Goal: Task Accomplishment & Management: Use online tool/utility

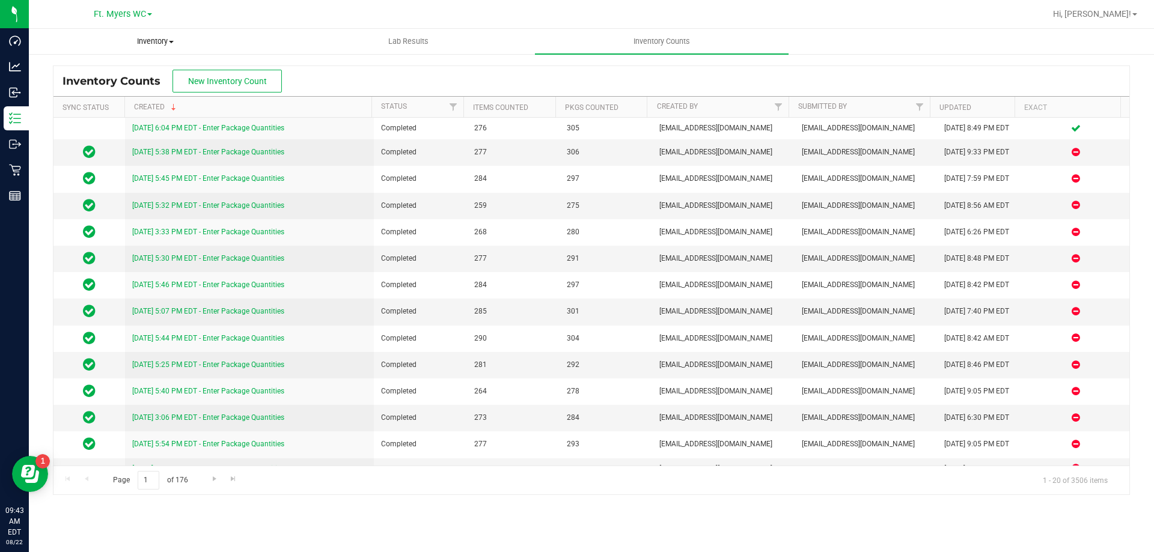
click at [154, 42] on span "Inventory" at bounding box center [155, 41] width 252 height 11
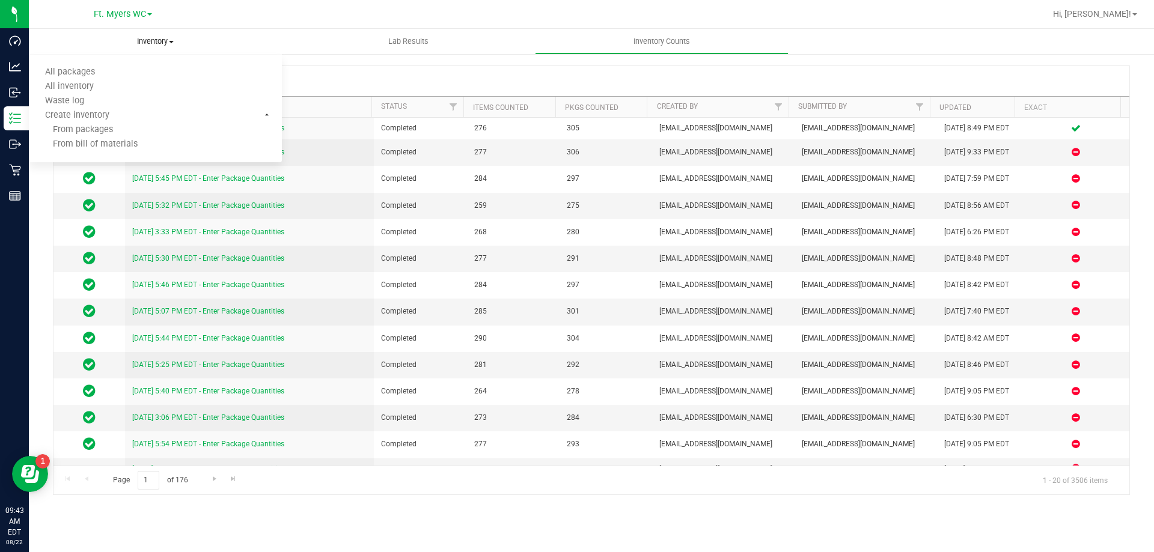
click at [158, 39] on span "Inventory" at bounding box center [155, 41] width 253 height 11
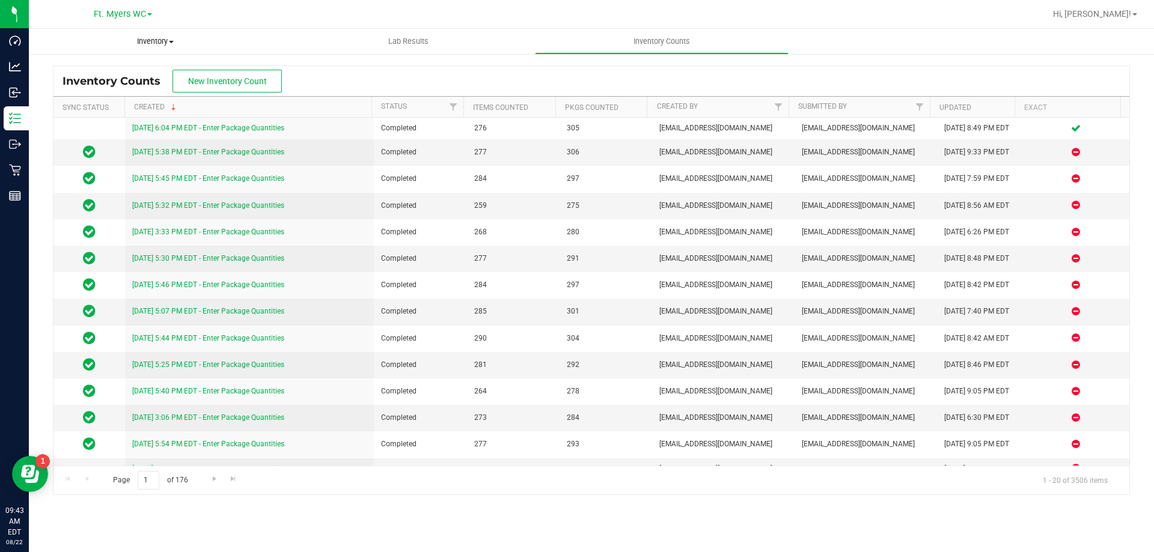
click at [156, 32] on div "Ft. [PERSON_NAME] Hi, [PERSON_NAME]! Inventory All packages All inventory Waste…" at bounding box center [591, 276] width 1125 height 552
click at [150, 44] on span "Inventory" at bounding box center [155, 41] width 253 height 11
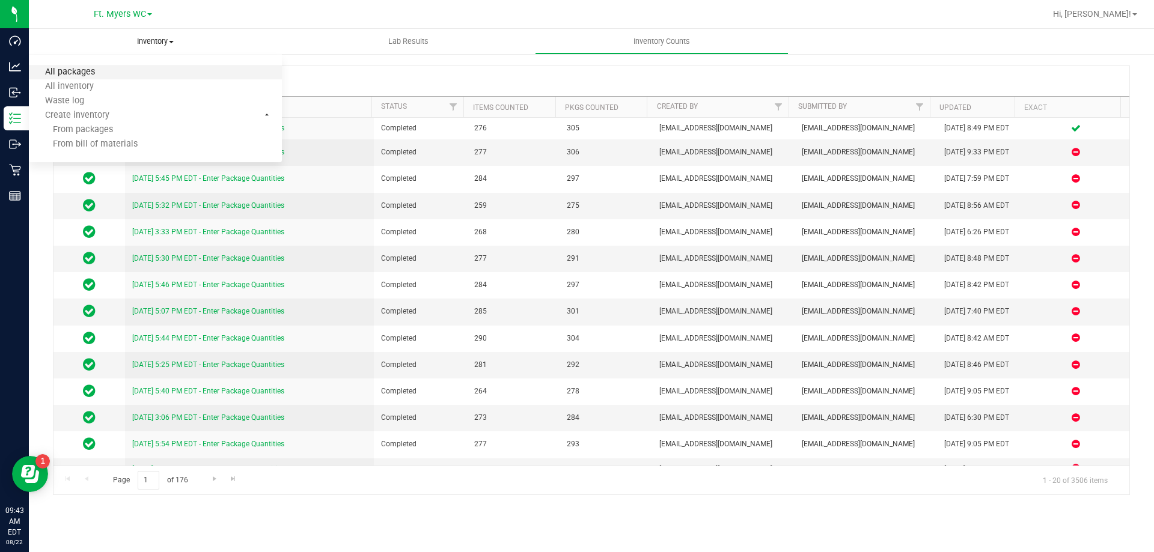
click at [68, 73] on span "All packages" at bounding box center [70, 72] width 82 height 10
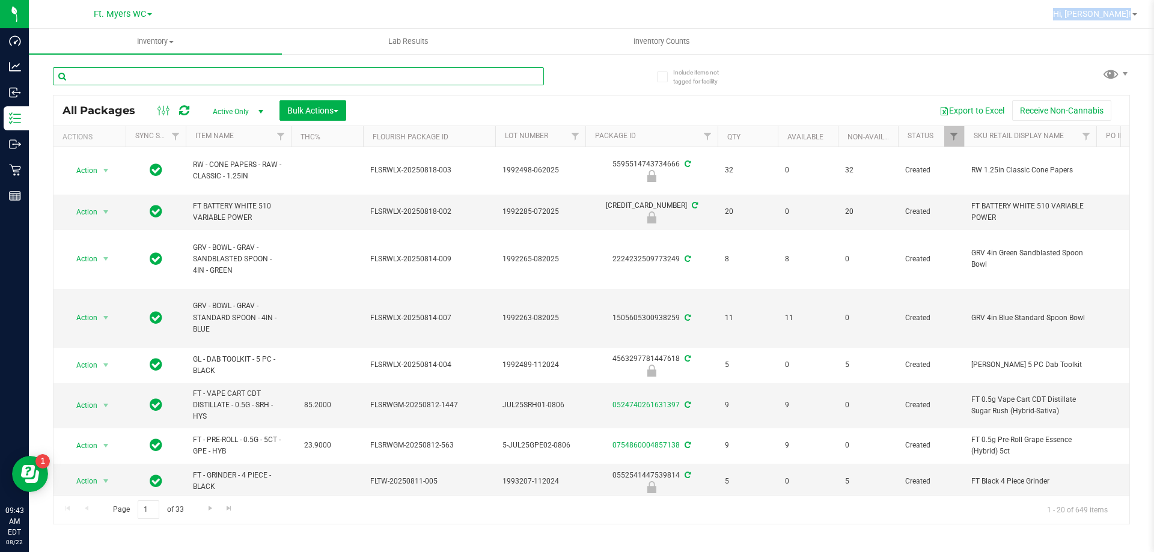
click at [154, 78] on input "text" at bounding box center [298, 76] width 491 height 18
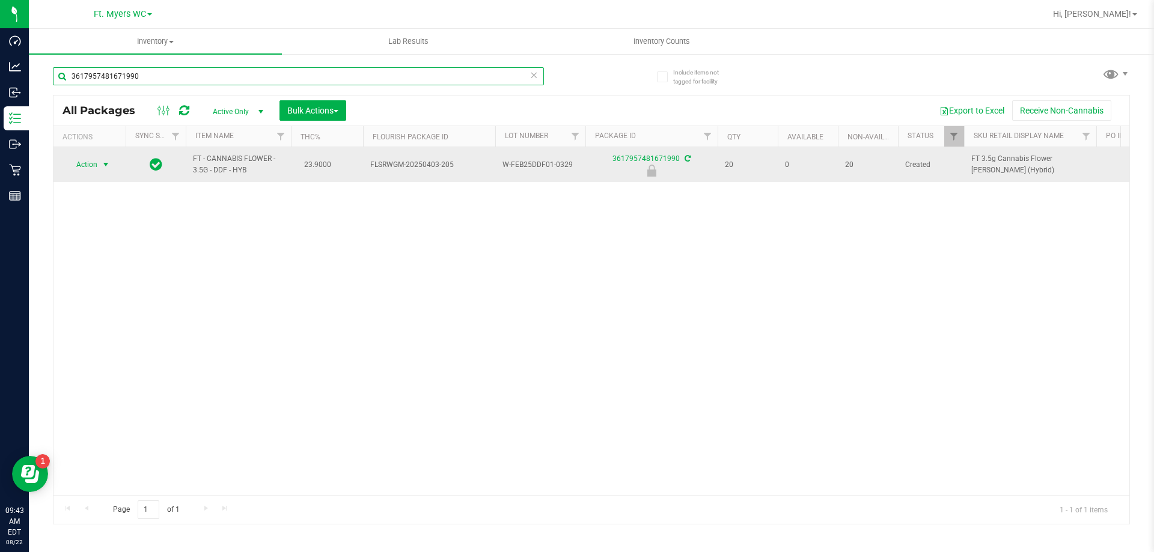
type input "3617957481671990"
click at [99, 169] on span "select" at bounding box center [106, 164] width 15 height 17
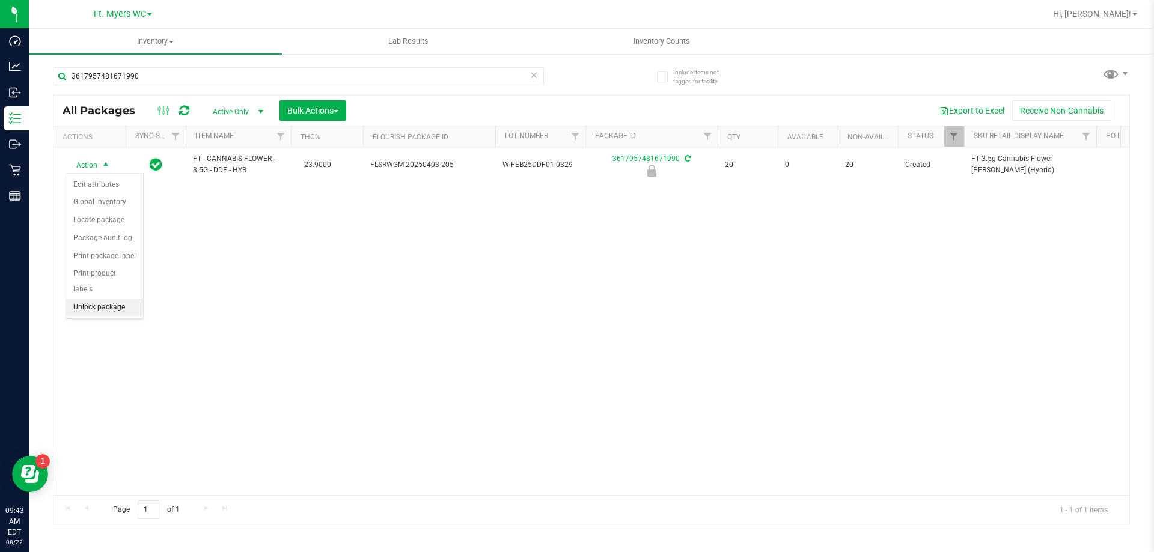
click at [99, 299] on li "Unlock package" at bounding box center [104, 308] width 77 height 18
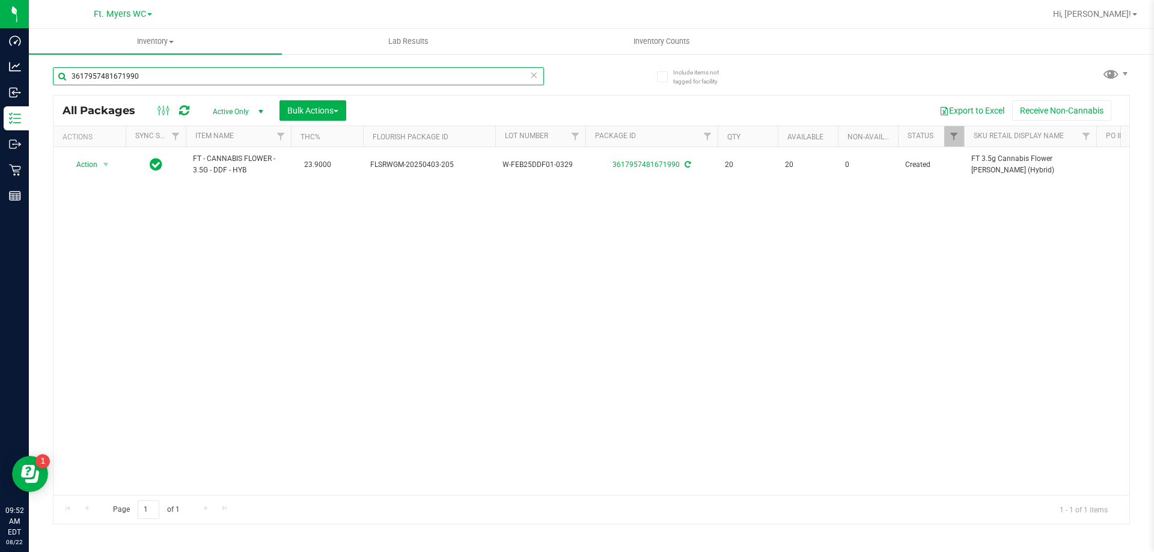
click at [392, 76] on input "3617957481671990" at bounding box center [298, 76] width 491 height 18
type input "3"
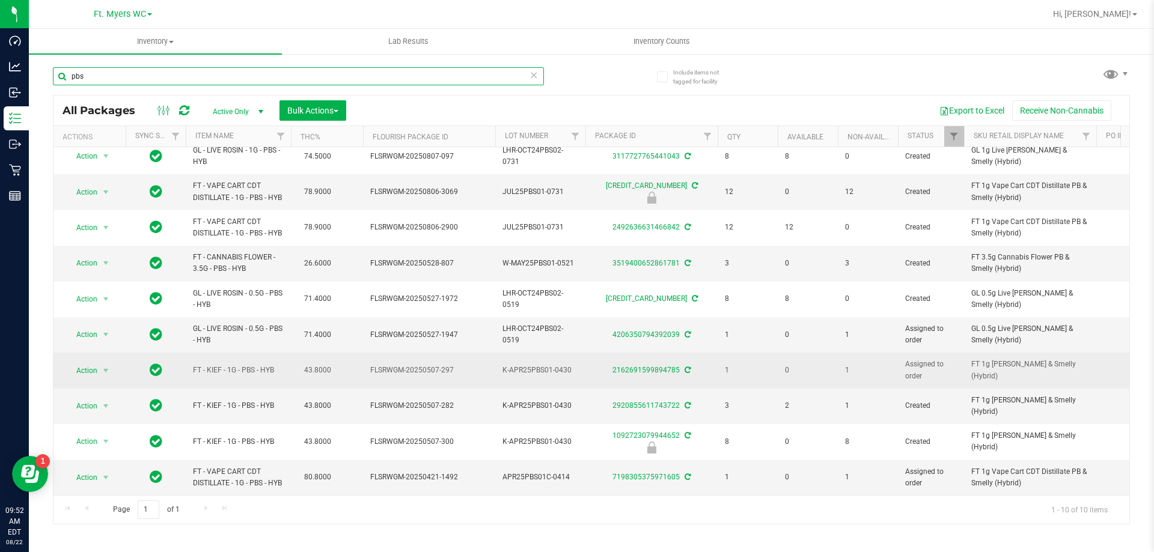
scroll to position [17, 0]
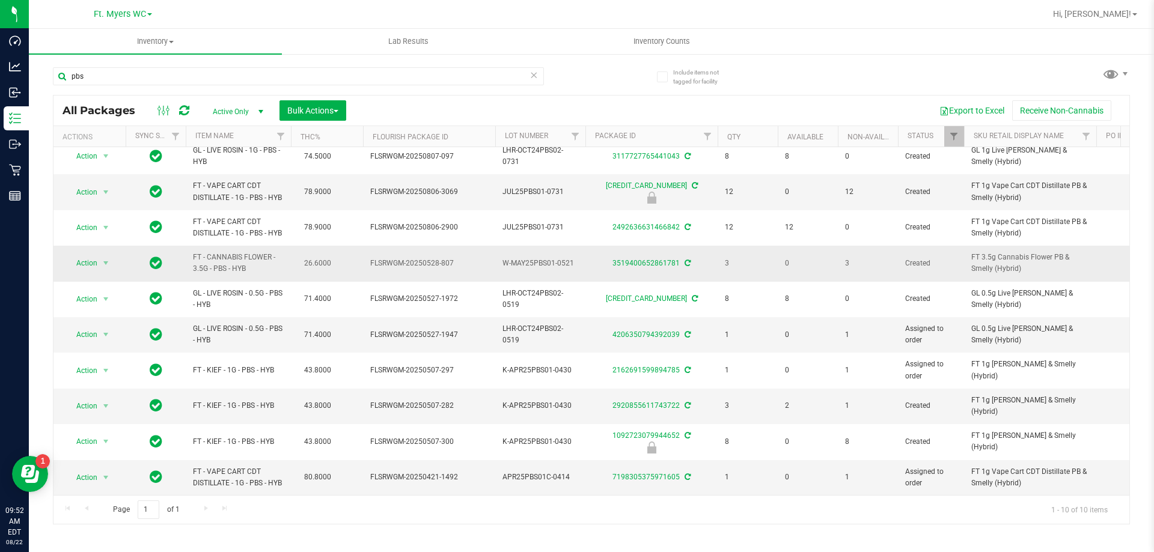
click at [241, 252] on span "FT - CANNABIS FLOWER - 3.5G - PBS - HYB" at bounding box center [238, 263] width 91 height 23
copy td "FT - CANNABIS FLOWER - 3.5G - PBS - HYB"
click at [278, 71] on input "pbs" at bounding box center [298, 76] width 491 height 18
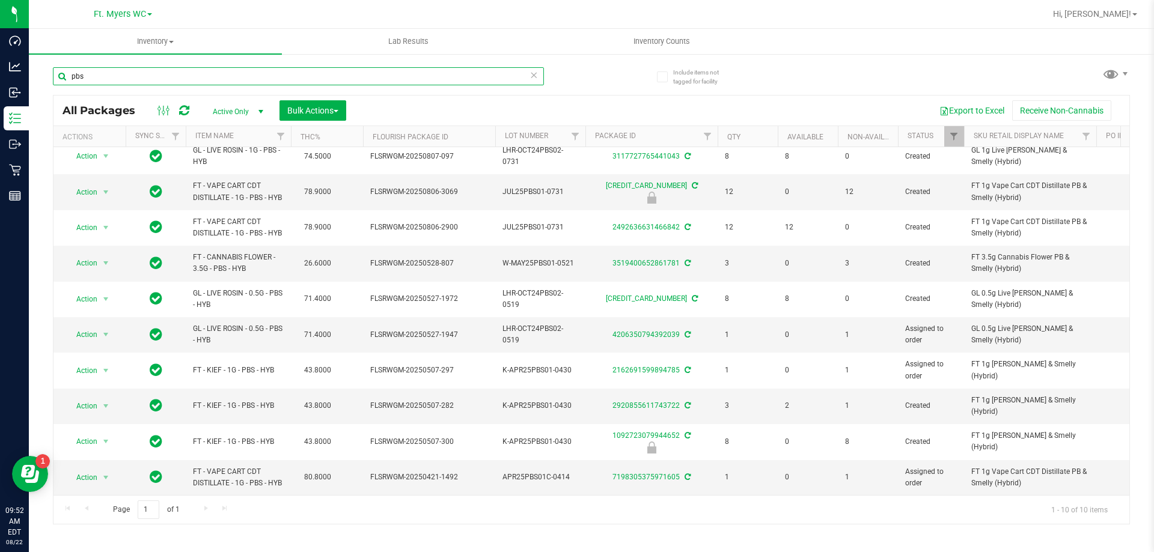
click at [278, 71] on input "pbs" at bounding box center [298, 76] width 491 height 18
paste input "FT - CANNABIS FLOWER - 3.5G - PBS - HYB"
type input "FT - CANNABIS FLOWER - 3.5G - PBS - HYB"
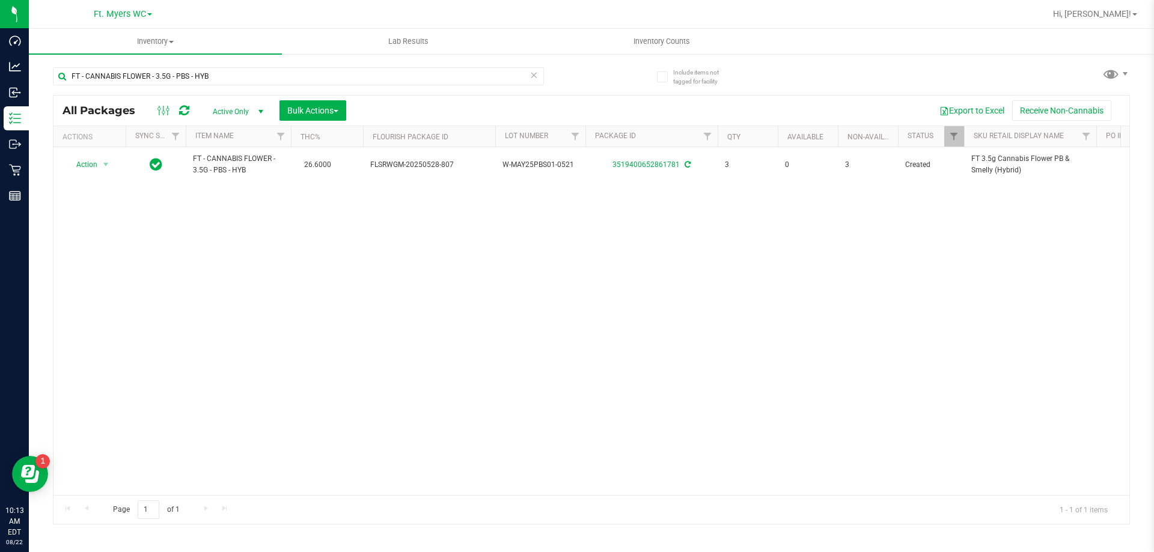
click at [341, 61] on div "FT - CANNABIS FLOWER - 3.5G - PBS - HYB" at bounding box center [322, 75] width 538 height 38
click at [348, 68] on input "FT - CANNABIS FLOWER - 3.5G - PBS - HYB" at bounding box center [298, 76] width 491 height 18
click at [349, 70] on input "FT - CANNABIS FLOWER - 3.5G - PBS - HYB" at bounding box center [298, 76] width 491 height 18
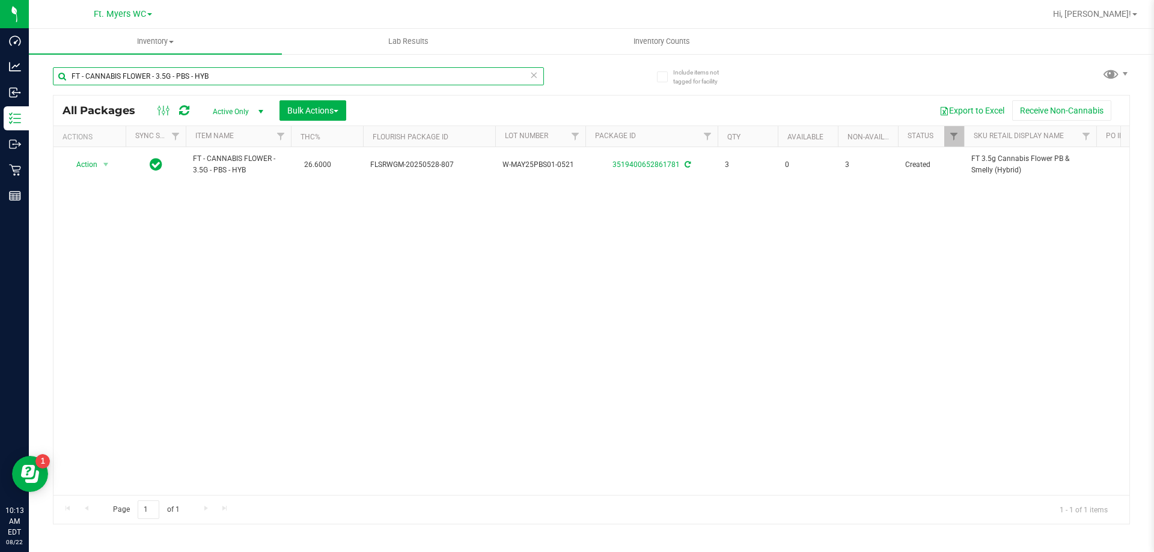
click at [349, 70] on input "FT - CANNABIS FLOWER - 3.5G - PBS - HYB" at bounding box center [298, 76] width 491 height 18
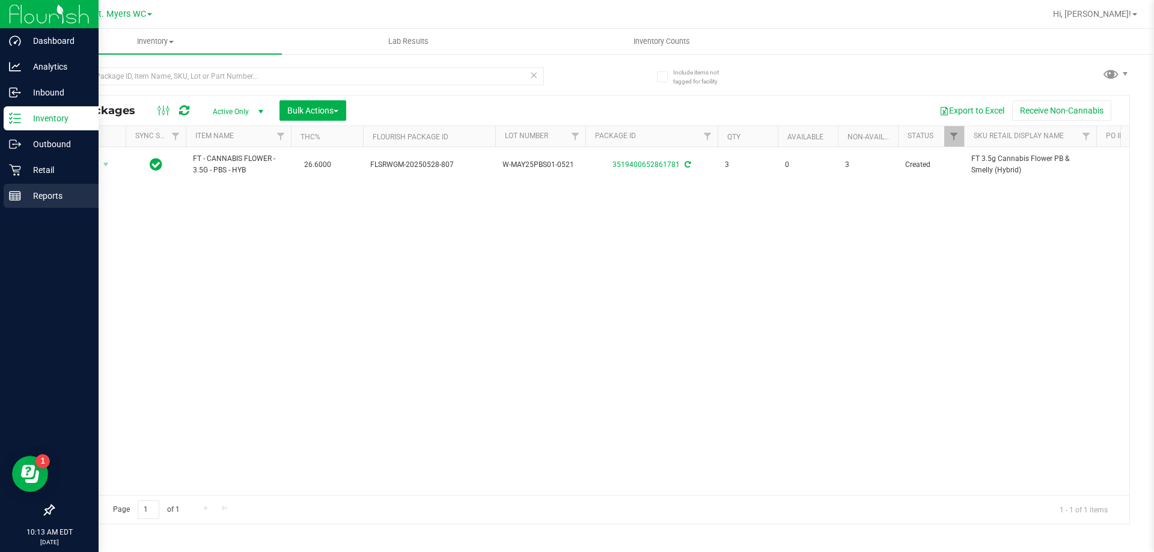
click at [17, 203] on div "Reports" at bounding box center [51, 196] width 95 height 24
click at [20, 203] on div "Reports" at bounding box center [51, 196] width 95 height 24
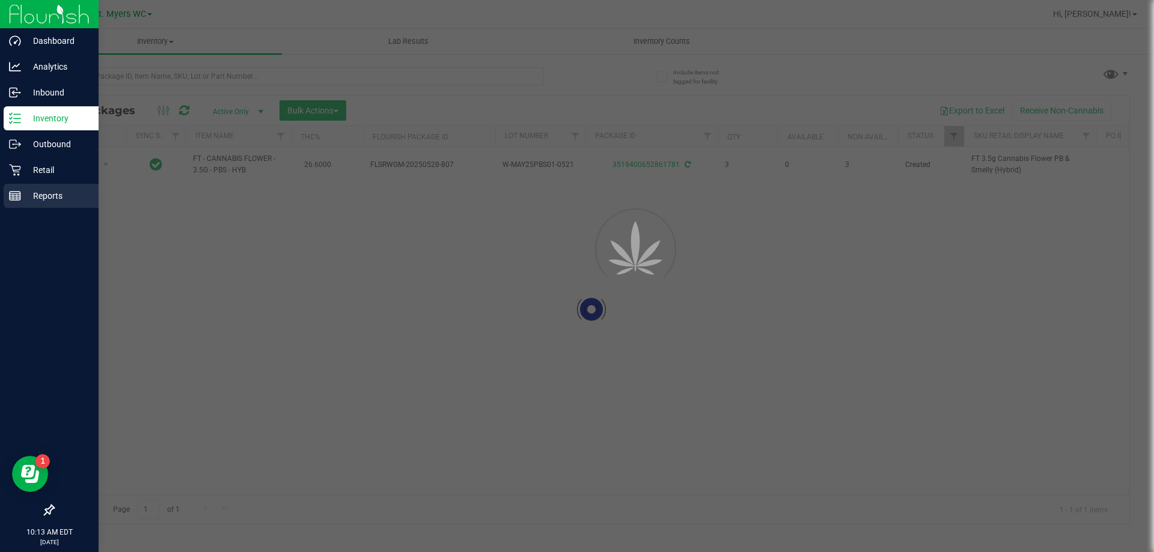
click at [22, 202] on div "Reports" at bounding box center [51, 196] width 95 height 24
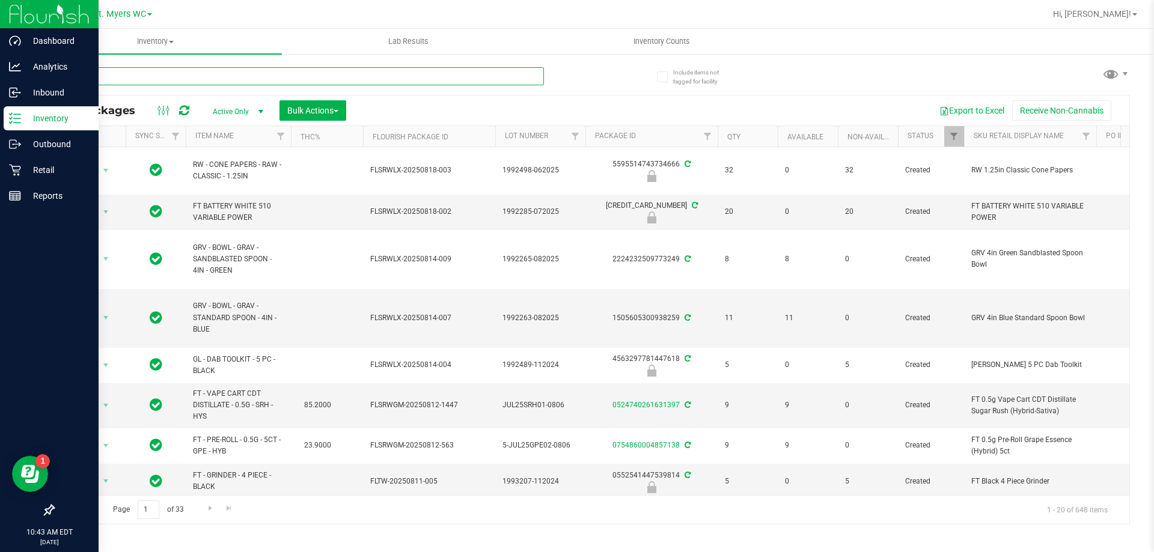
click at [194, 73] on input "text" at bounding box center [298, 76] width 491 height 18
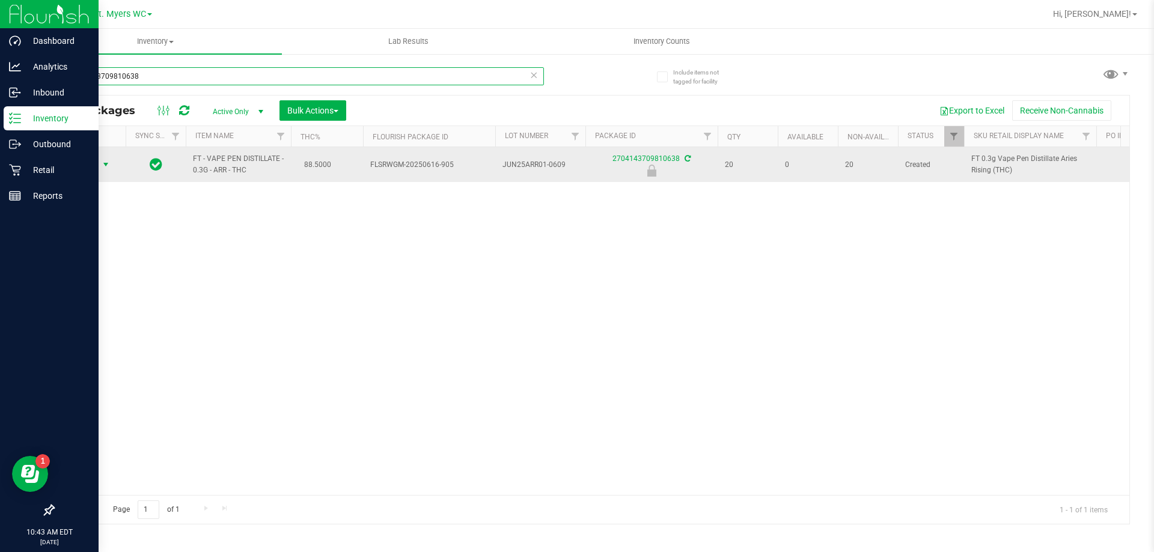
type input "2704143709810638"
click at [108, 163] on span "select" at bounding box center [106, 165] width 10 height 10
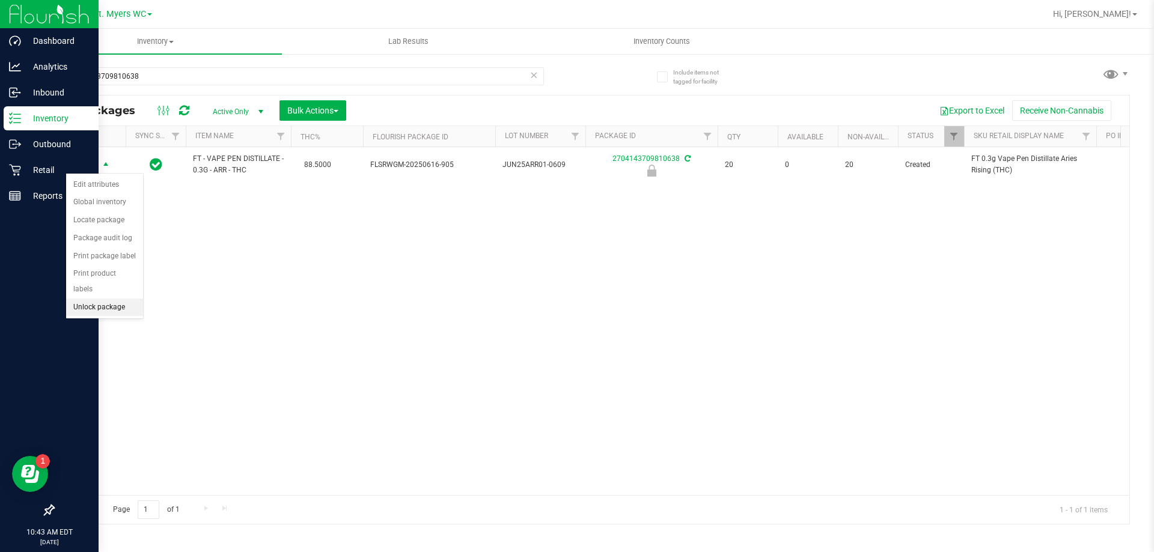
click at [108, 299] on li "Unlock package" at bounding box center [104, 308] width 77 height 18
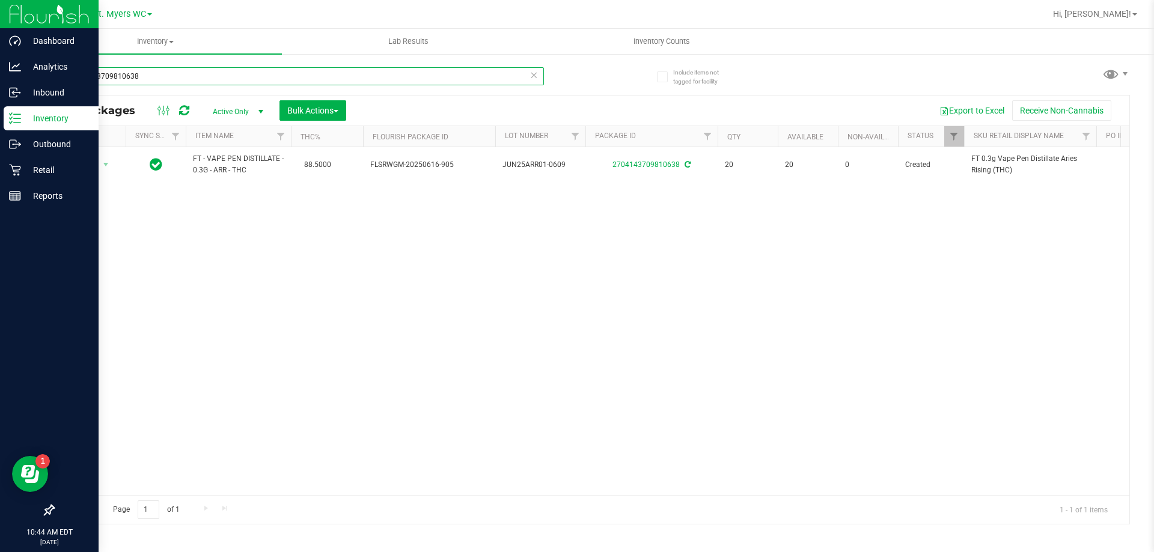
click at [147, 81] on input "2704143709810638" at bounding box center [298, 76] width 491 height 18
type input "3698696711933700"
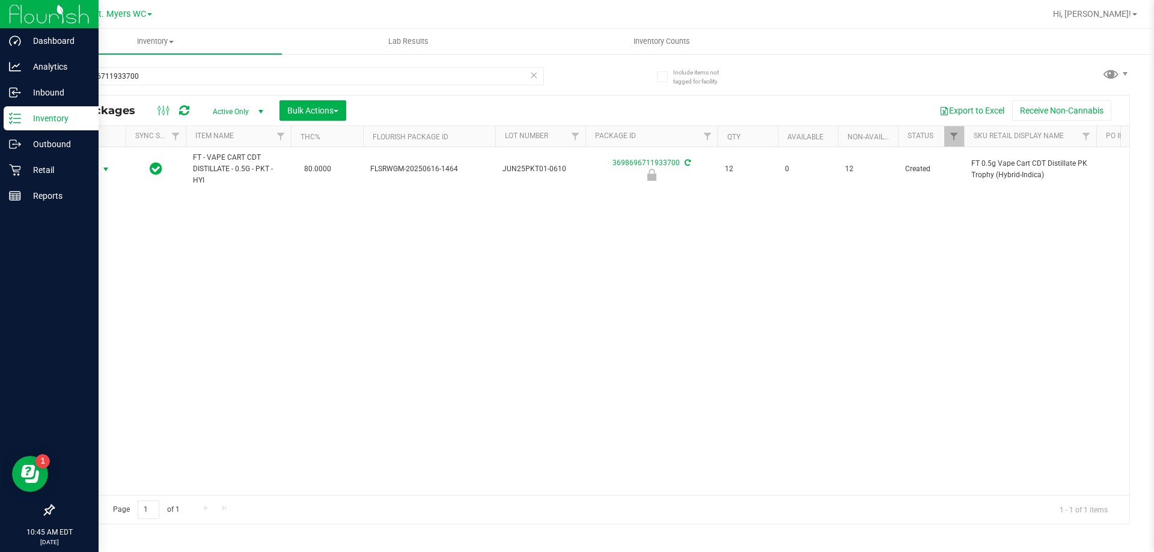
click at [105, 172] on span "select" at bounding box center [106, 170] width 10 height 10
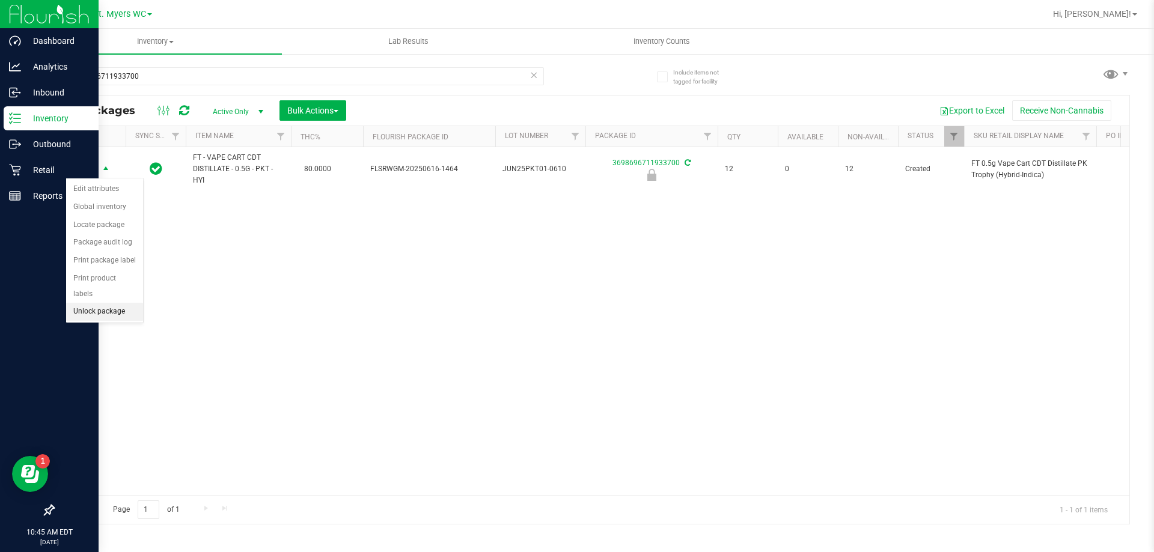
click at [105, 303] on li "Unlock package" at bounding box center [104, 312] width 77 height 18
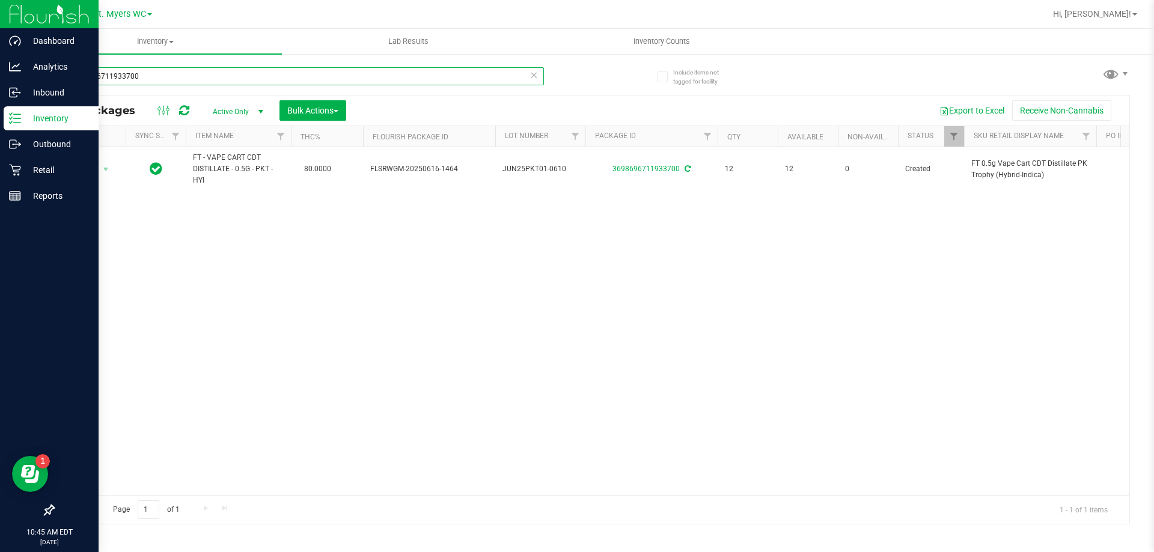
click at [167, 84] on input "3698696711933700" at bounding box center [298, 76] width 491 height 18
type input "6"
